Goal: Check status

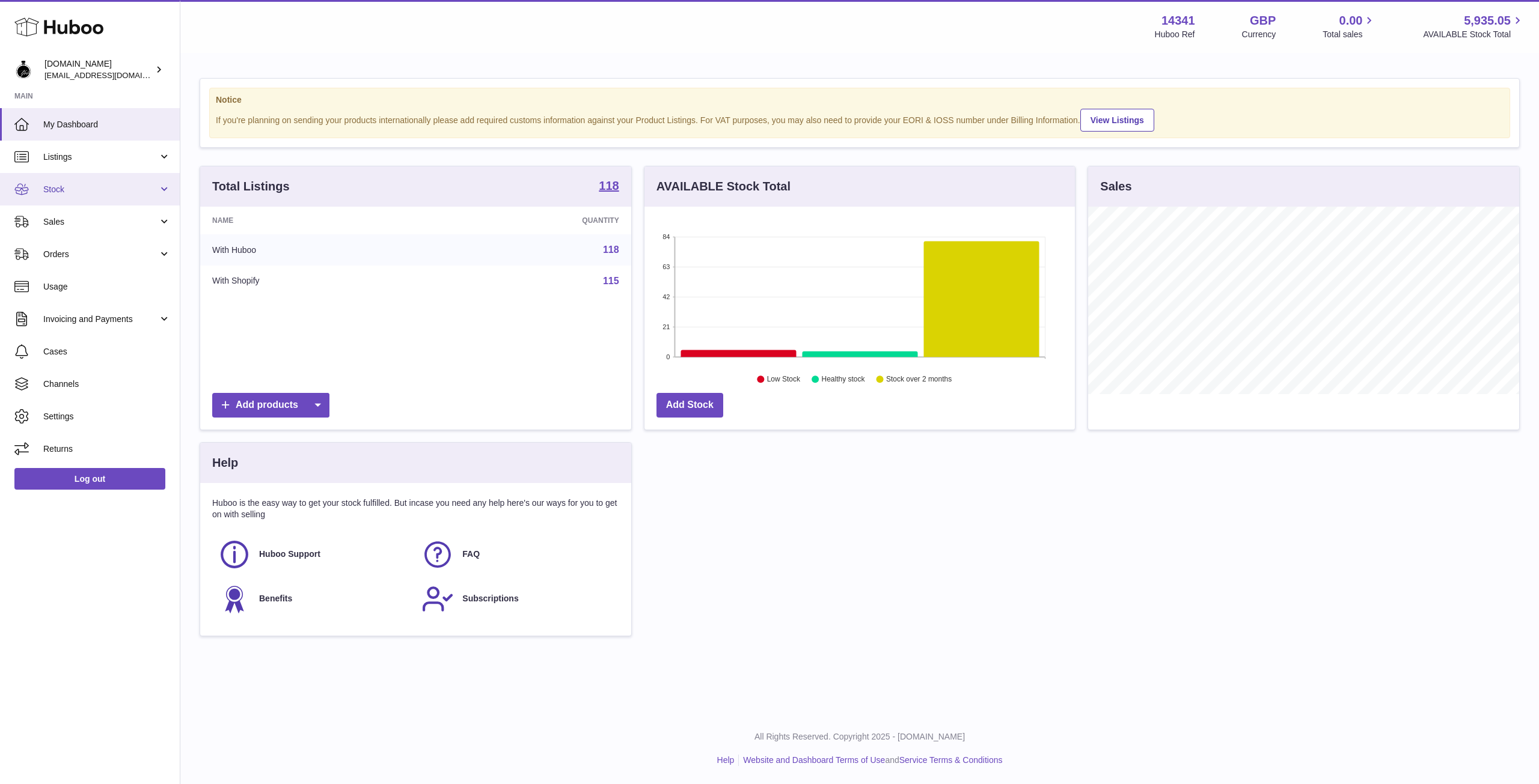
scroll to position [188, 430]
click at [97, 229] on link "Sales" at bounding box center [90, 222] width 180 height 32
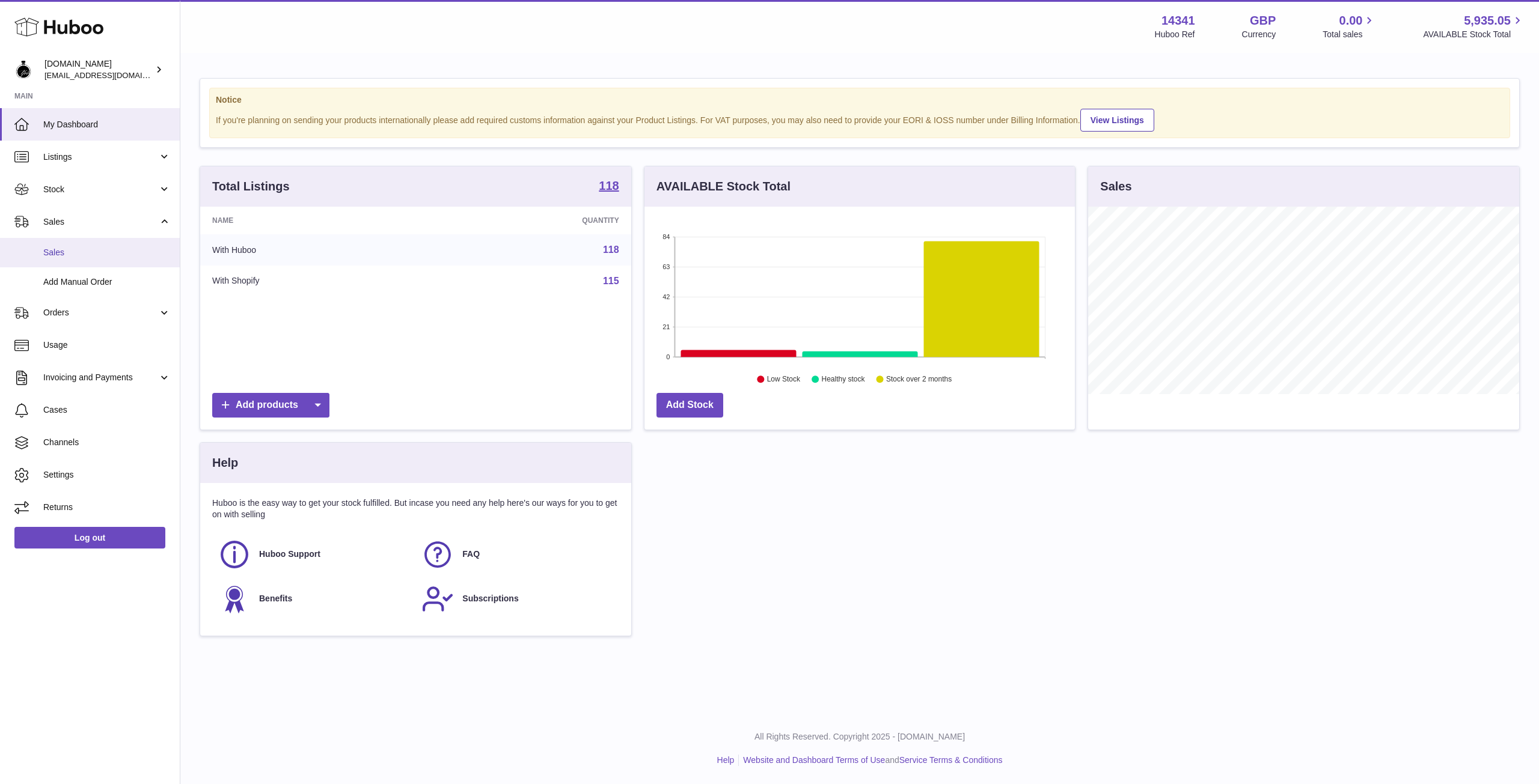
click at [81, 253] on span "Sales" at bounding box center [106, 253] width 127 height 11
click at [58, 313] on span "Orders" at bounding box center [100, 313] width 115 height 11
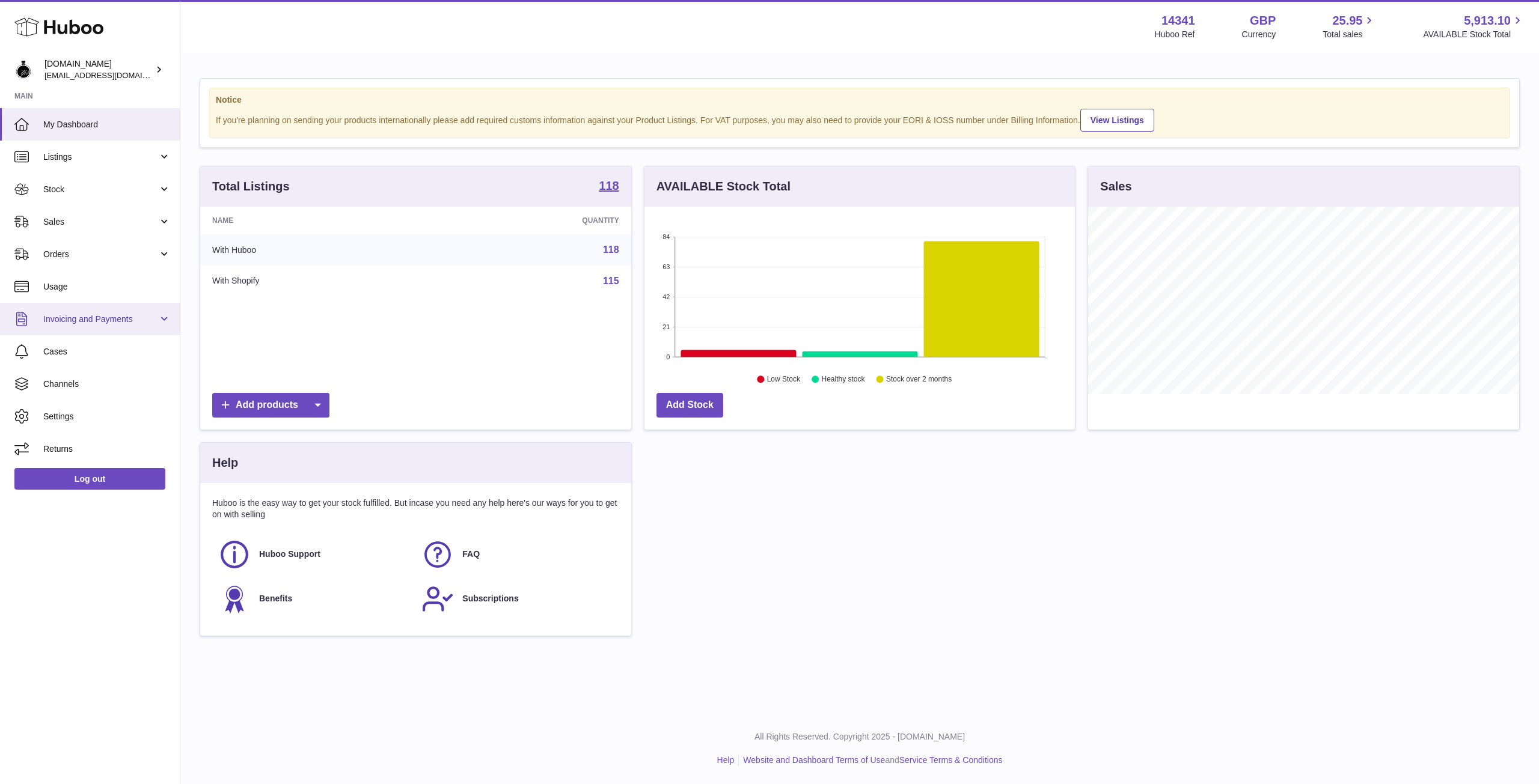
scroll to position [188, 430]
click at [75, 256] on span "Orders" at bounding box center [100, 254] width 115 height 11
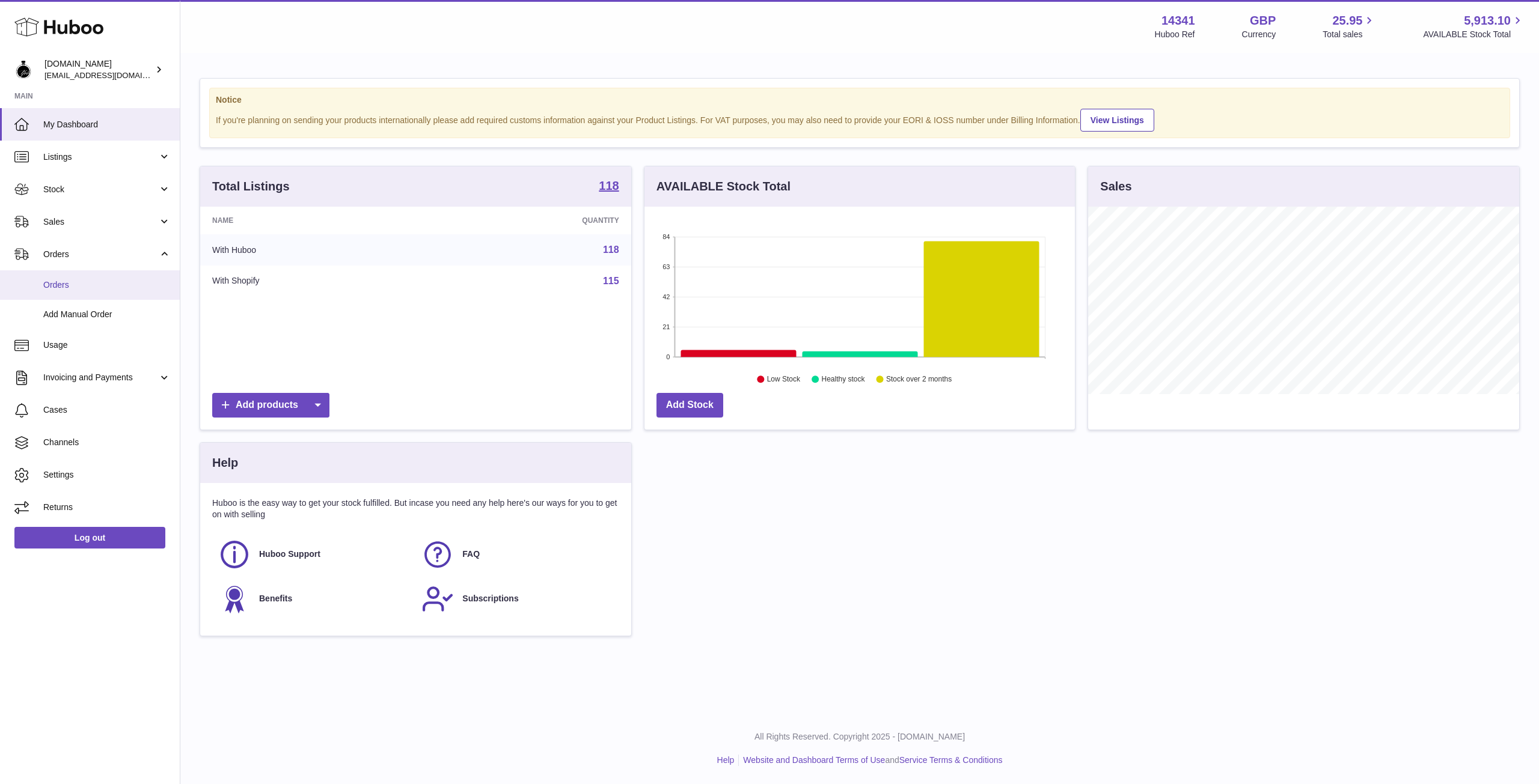
click at [55, 281] on span "Orders" at bounding box center [106, 285] width 127 height 11
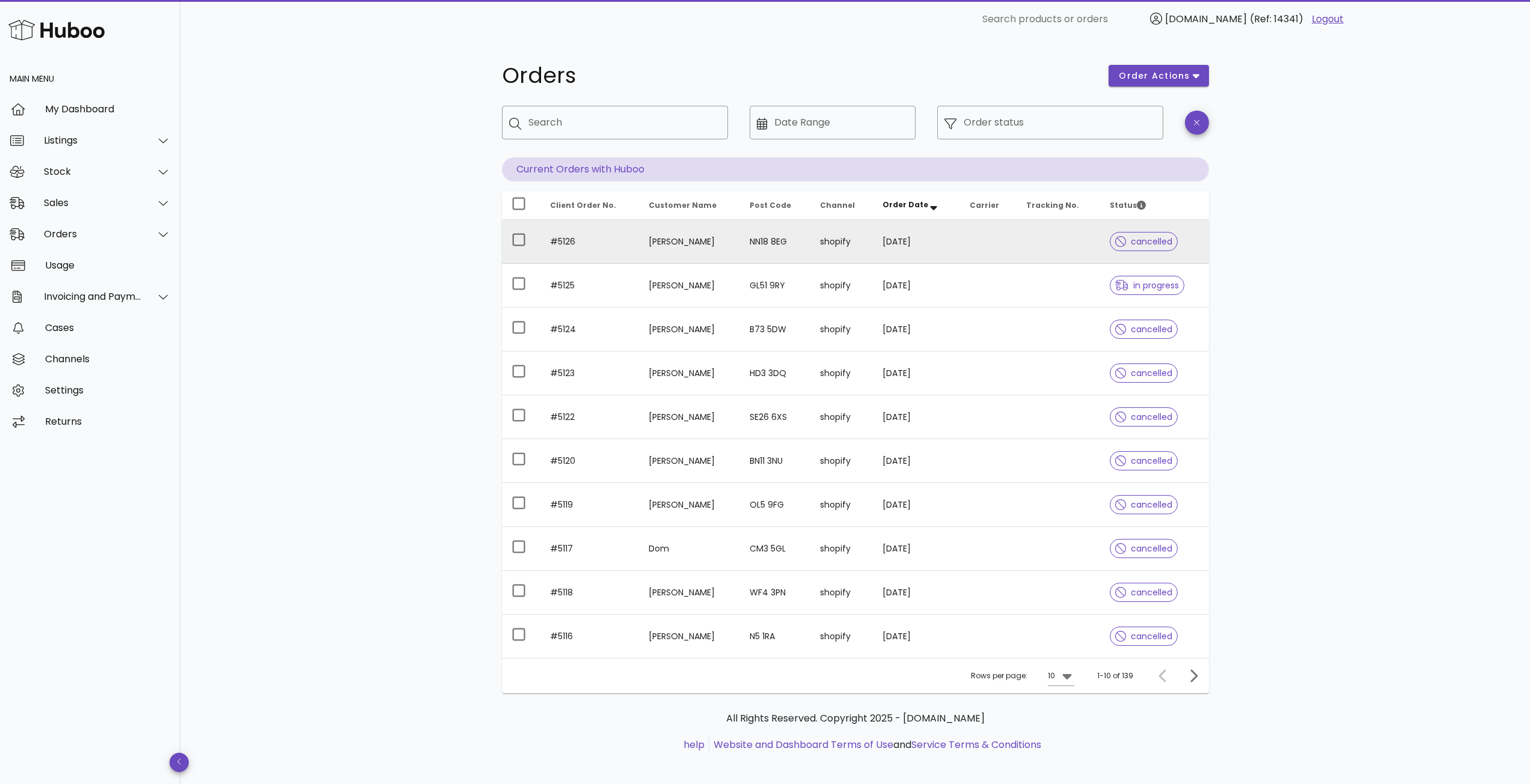
click at [952, 240] on td "[DATE]" at bounding box center [917, 242] width 87 height 44
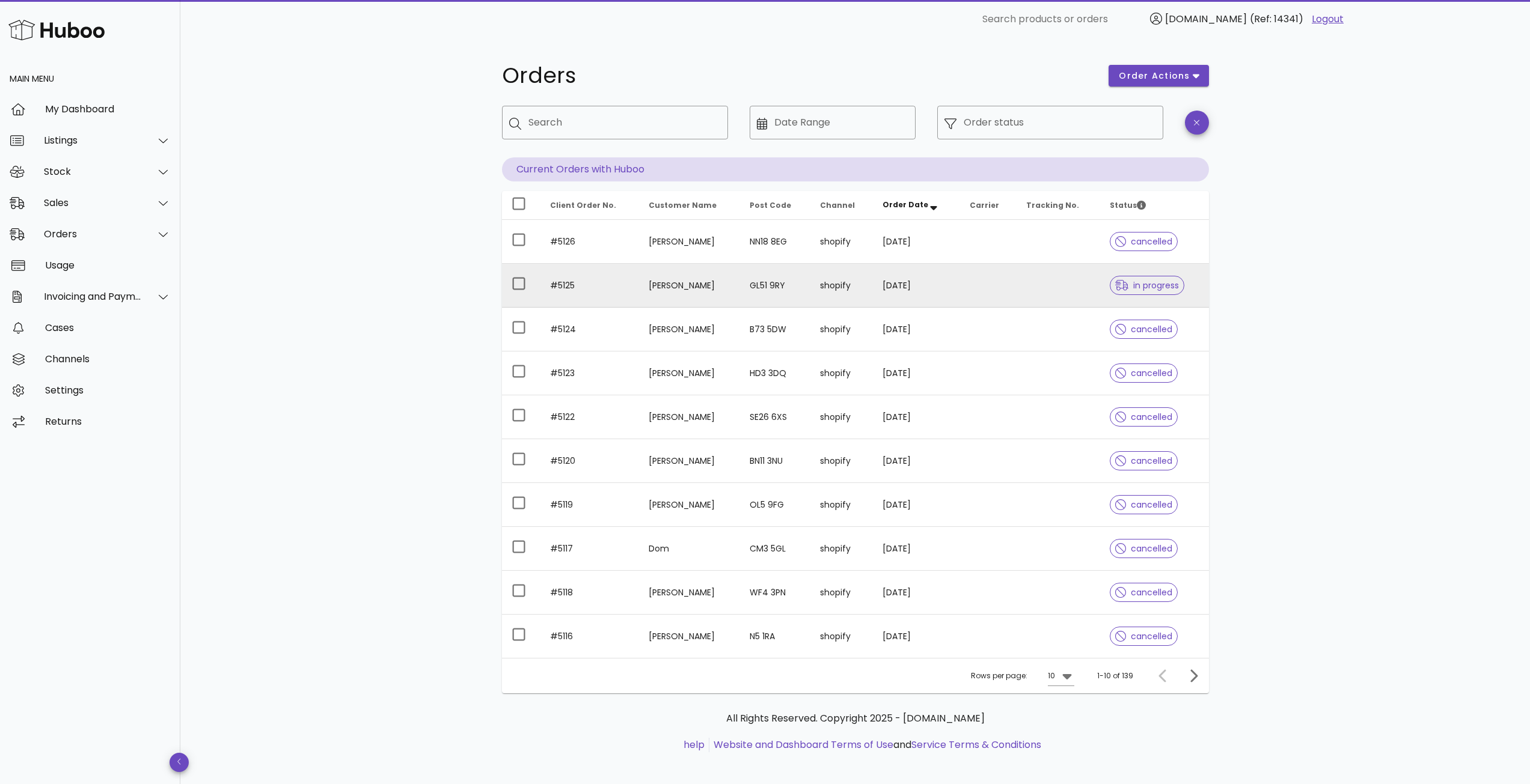
click at [723, 281] on td "[PERSON_NAME]" at bounding box center [689, 286] width 101 height 44
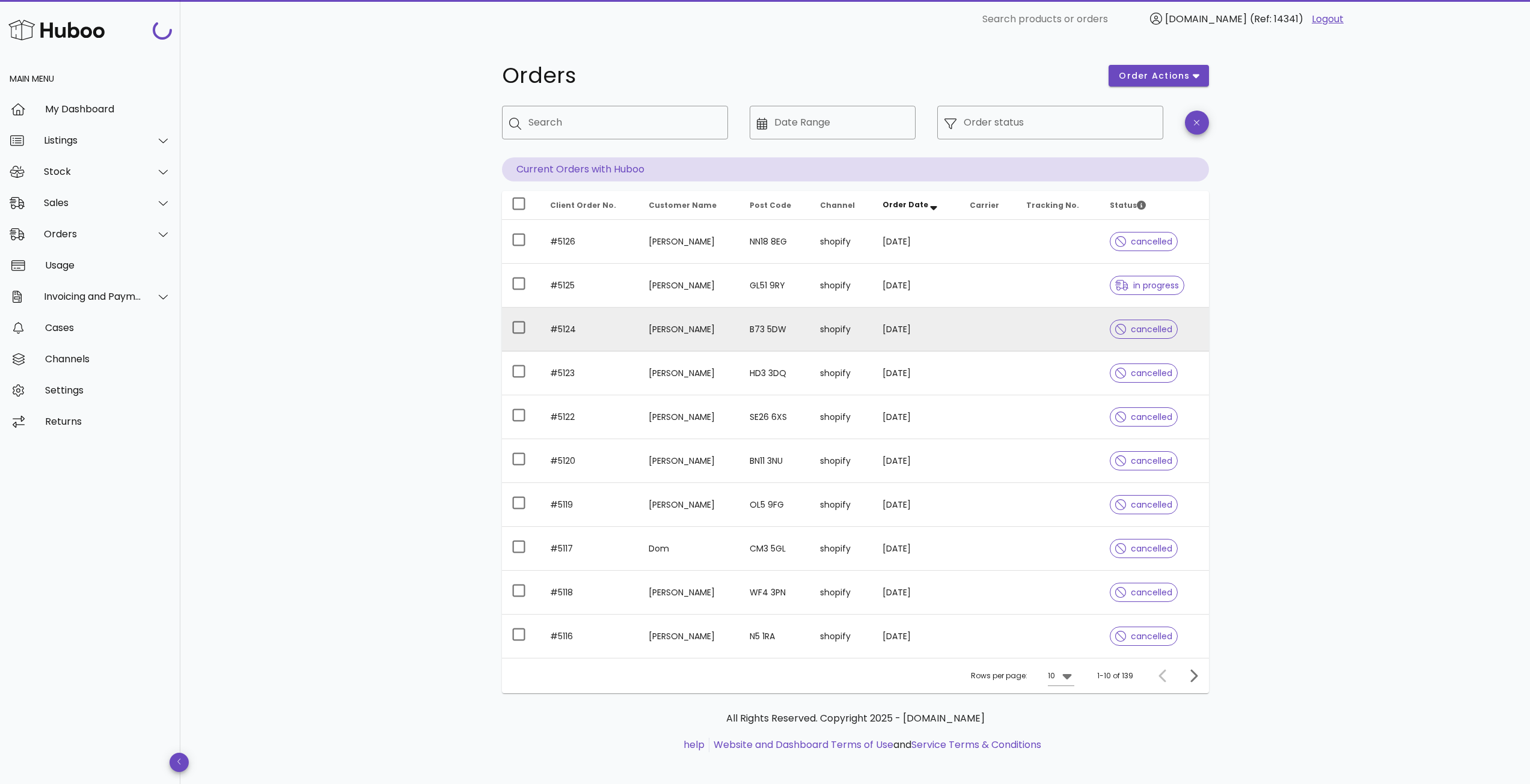
click at [703, 326] on td "MARK HAYWARD" at bounding box center [689, 330] width 101 height 44
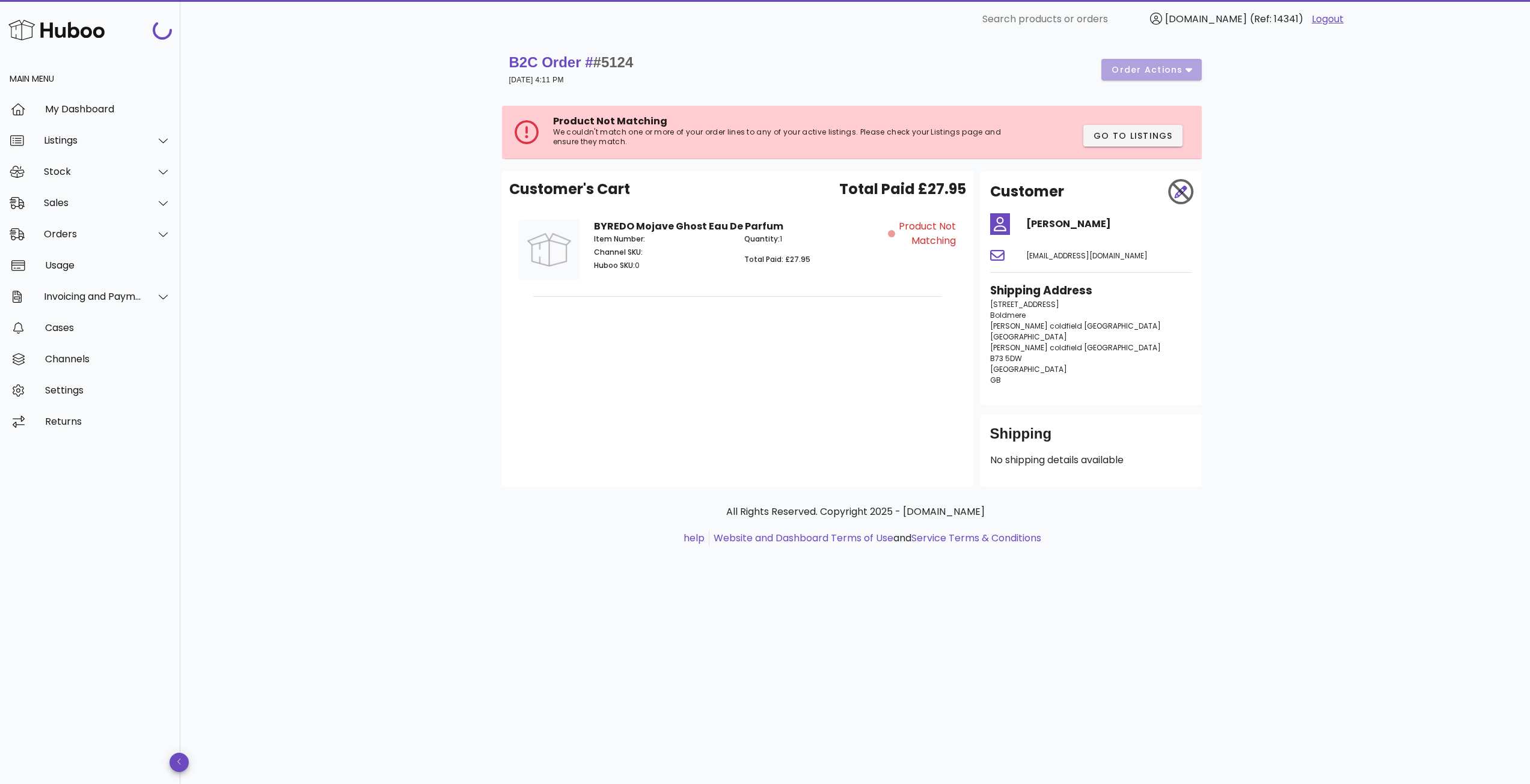
click at [1197, 61] on div "B2C Order # #5124 01 October 2025 at 4:11 PM order actions" at bounding box center [855, 70] width 693 height 34
click at [1191, 67] on div "B2C Order # #5124 01 October 2025 at 4:11 PM order actions" at bounding box center [855, 70] width 693 height 34
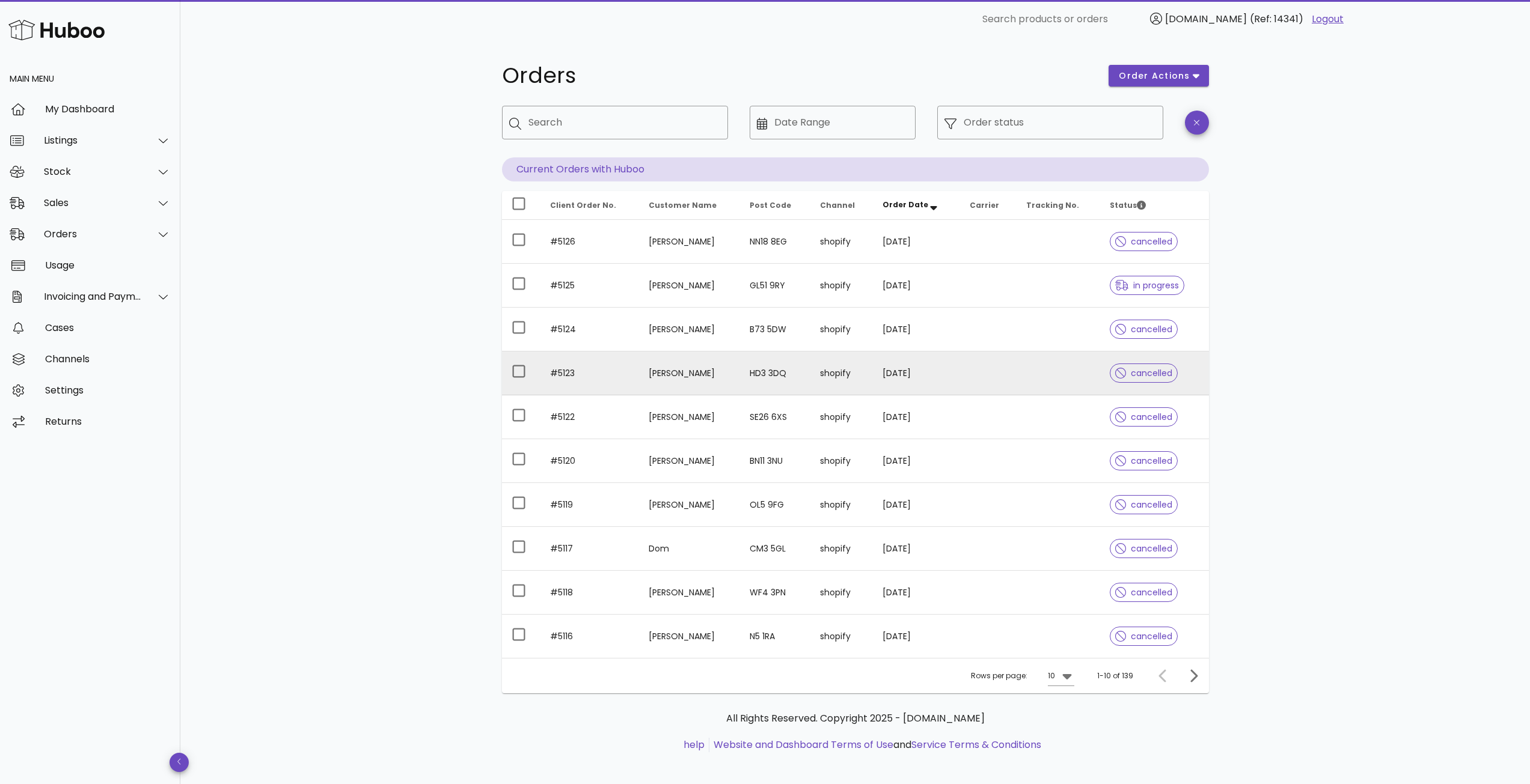
click at [627, 381] on td "#5123" at bounding box center [590, 373] width 99 height 44
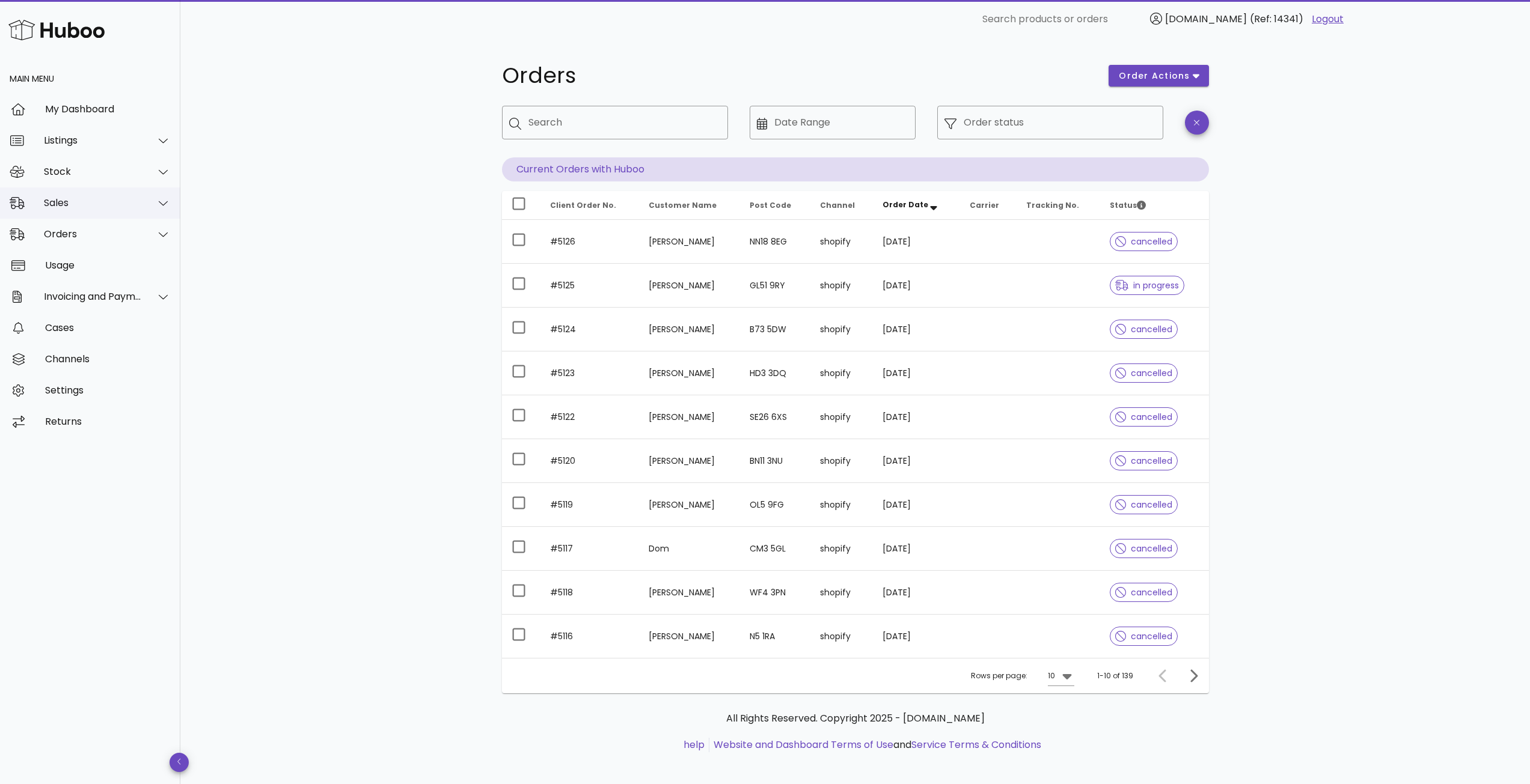
click at [49, 197] on div "Sales" at bounding box center [92, 202] width 98 height 11
click at [77, 239] on div "Sales" at bounding box center [106, 233] width 127 height 11
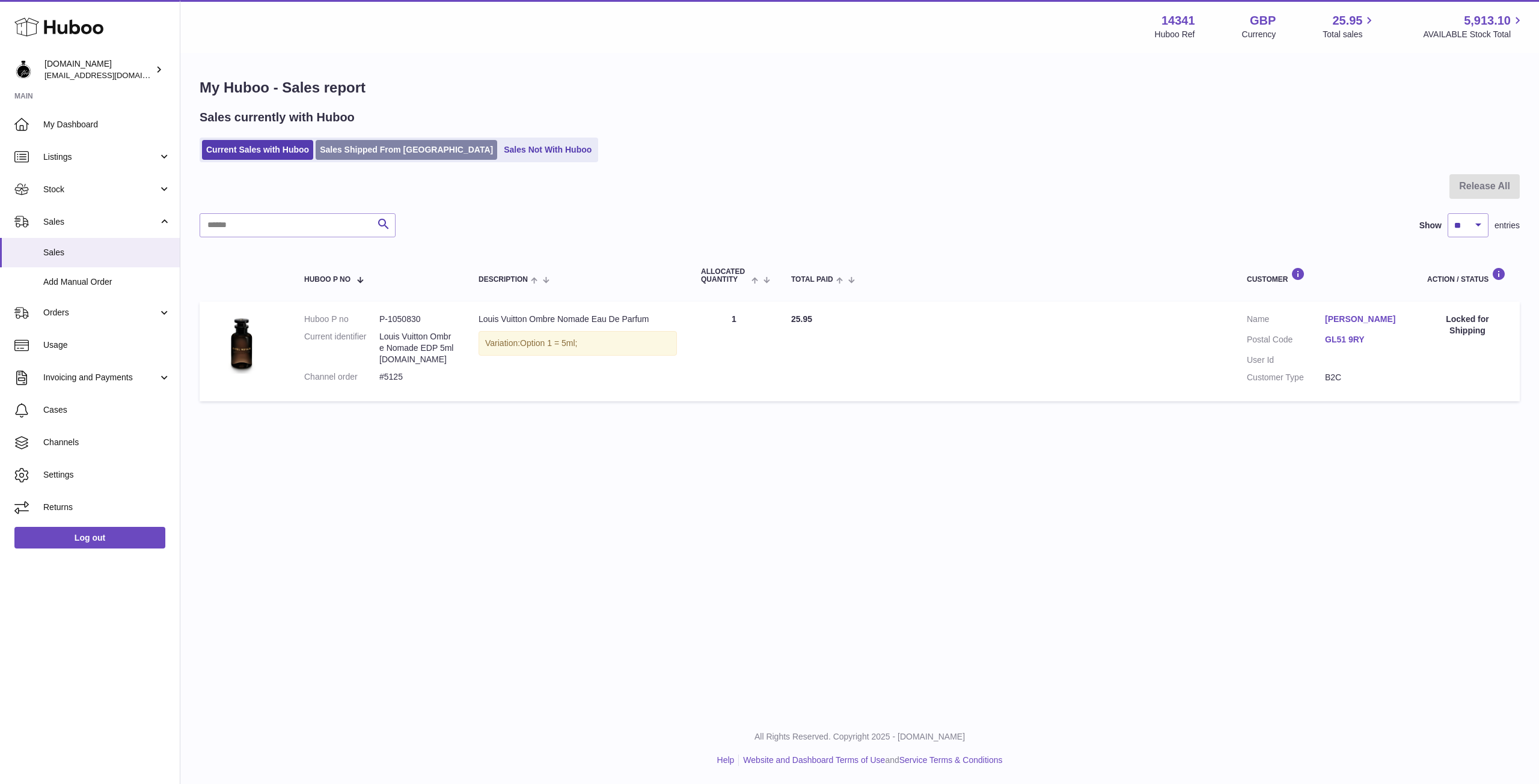
click at [377, 152] on link "Sales Shipped From [GEOGRAPHIC_DATA]" at bounding box center [407, 150] width 181 height 19
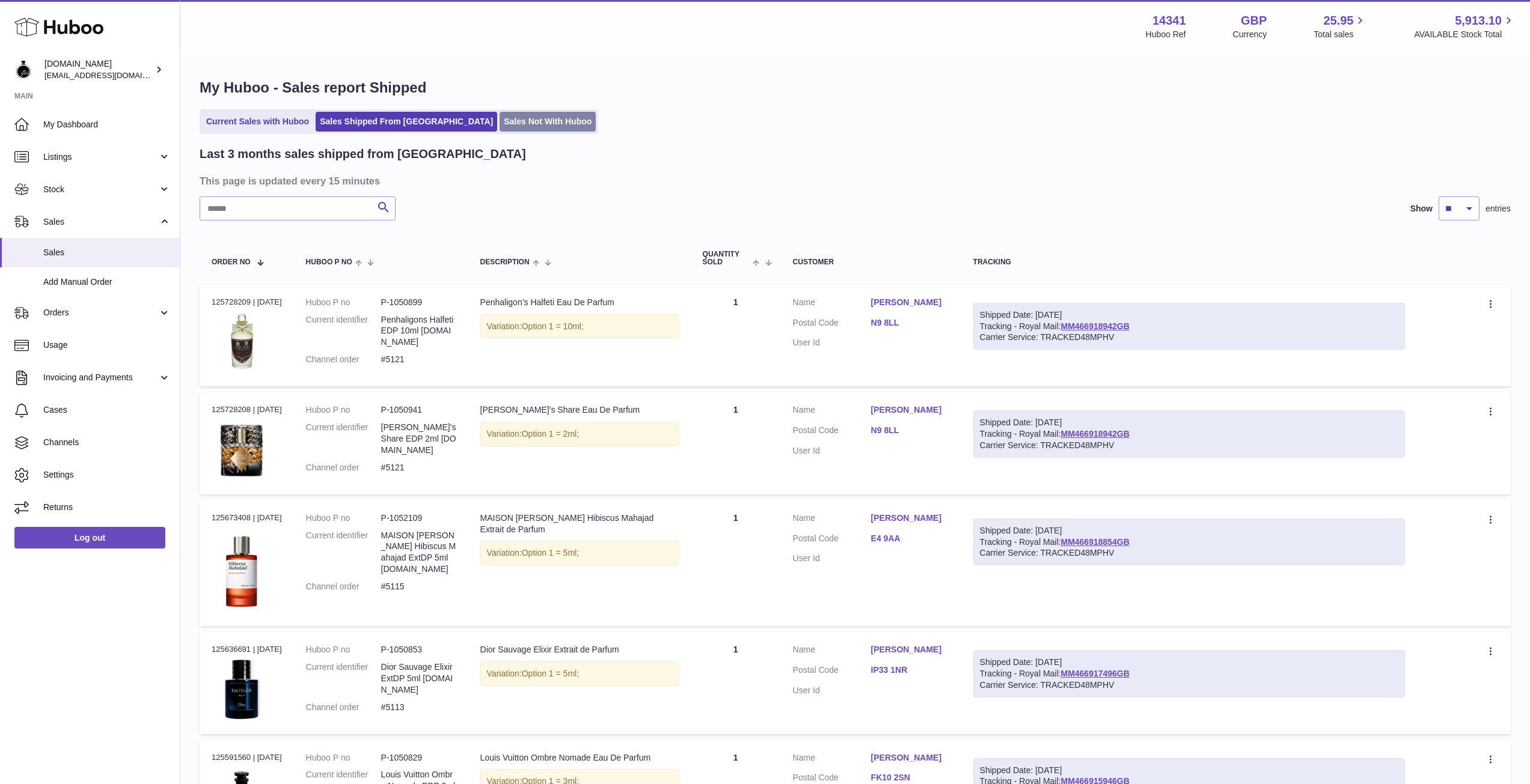
click at [500, 125] on link "Sales Not With Huboo" at bounding box center [548, 121] width 96 height 19
